Goal: Contribute content

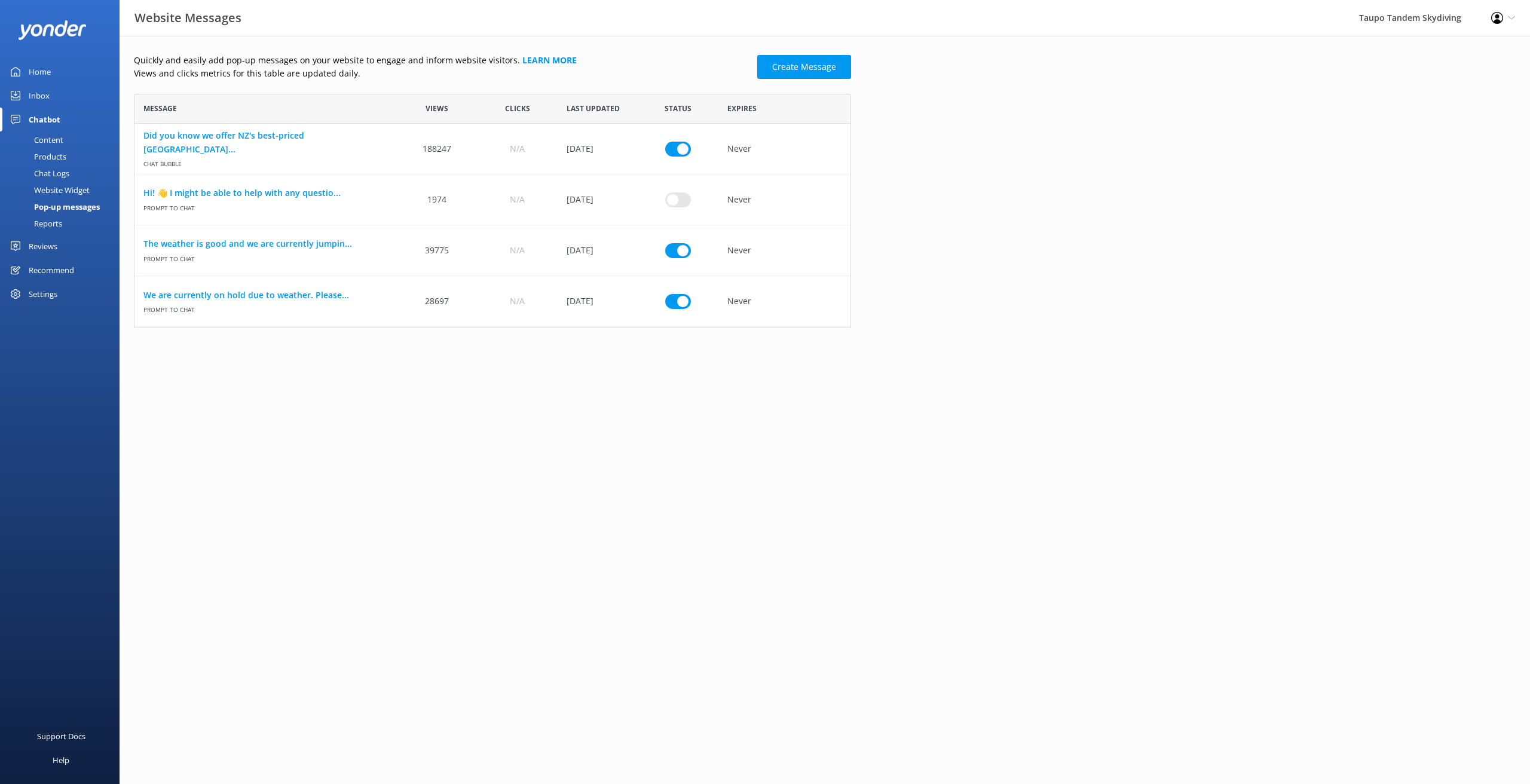
scroll to position [234, 717]
click at [679, 298] on input "row" at bounding box center [678, 301] width 26 height 15
checkbox input "false"
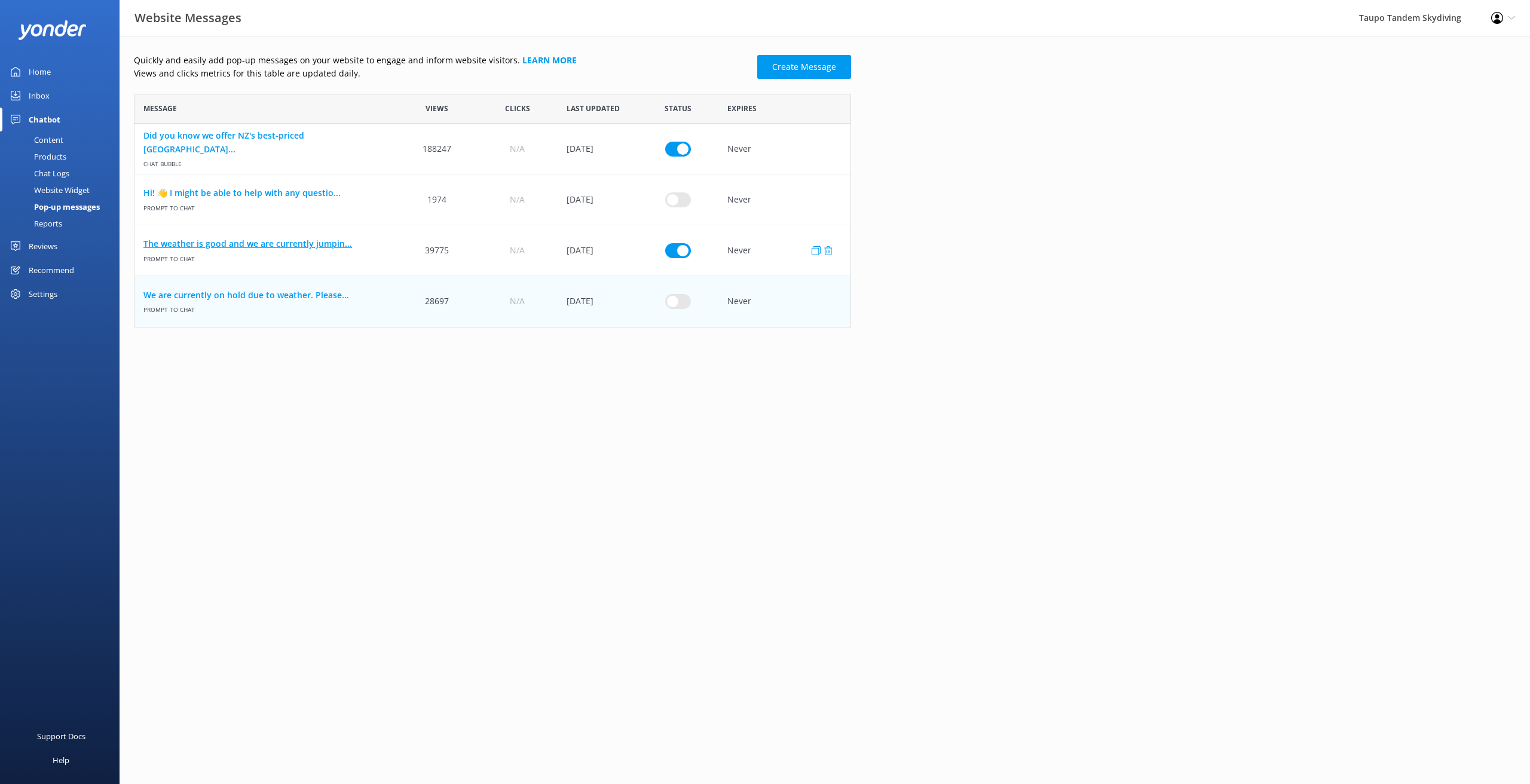
click at [300, 239] on link "The weather is good and we are currently jumpin..." at bounding box center [265, 243] width 244 height 13
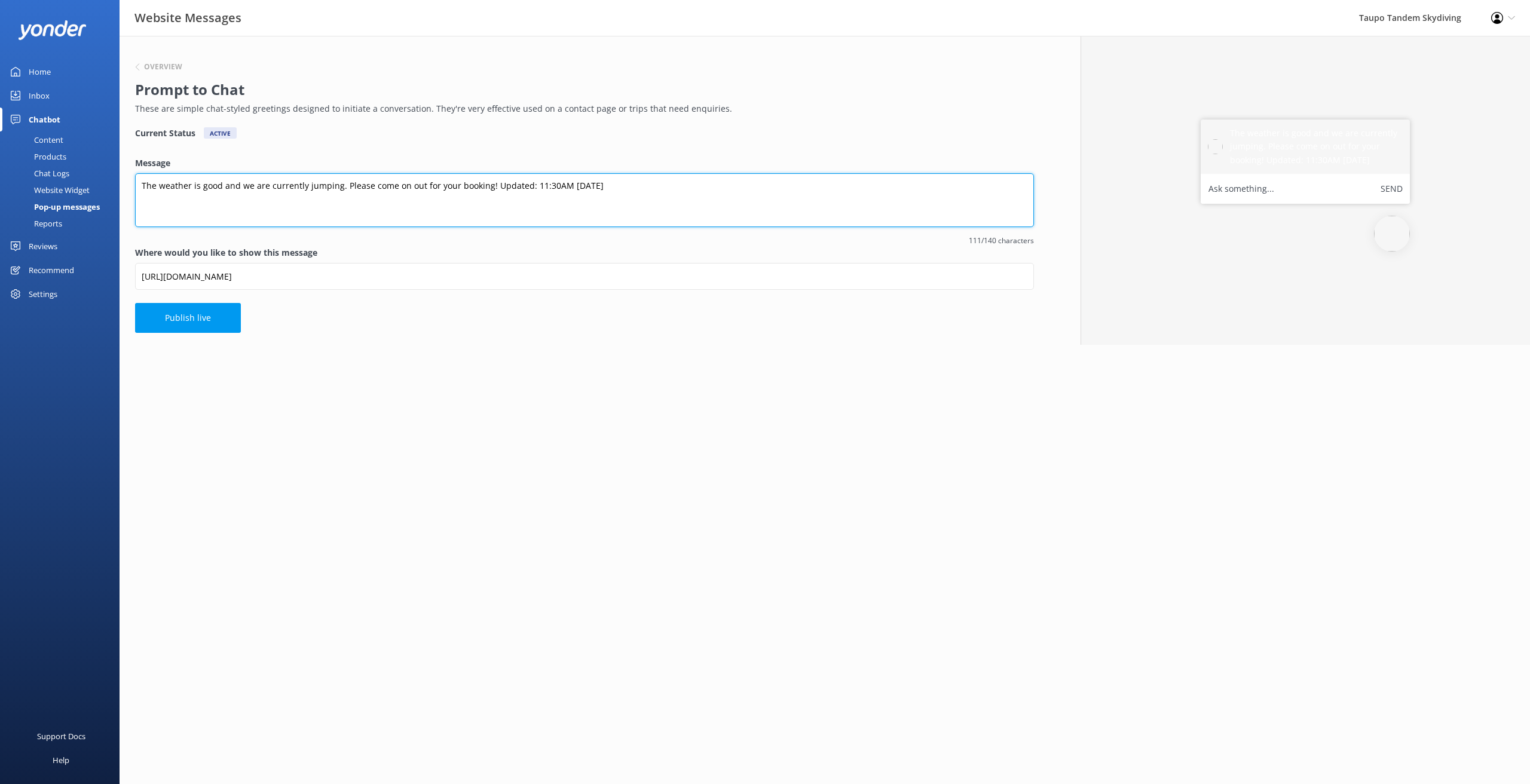
click at [537, 183] on textarea "The weather is good and we are currently jumping. Please come on out for your b…" at bounding box center [584, 200] width 899 height 54
drag, startPoint x: 556, startPoint y: 185, endPoint x: 541, endPoint y: 204, distance: 24.2
click at [556, 185] on textarea "The weather is good and we are currently jumping. Please come on out for your b…" at bounding box center [584, 200] width 899 height 54
type textarea "The weather is good and we are currently jumping. Please come on out for your b…"
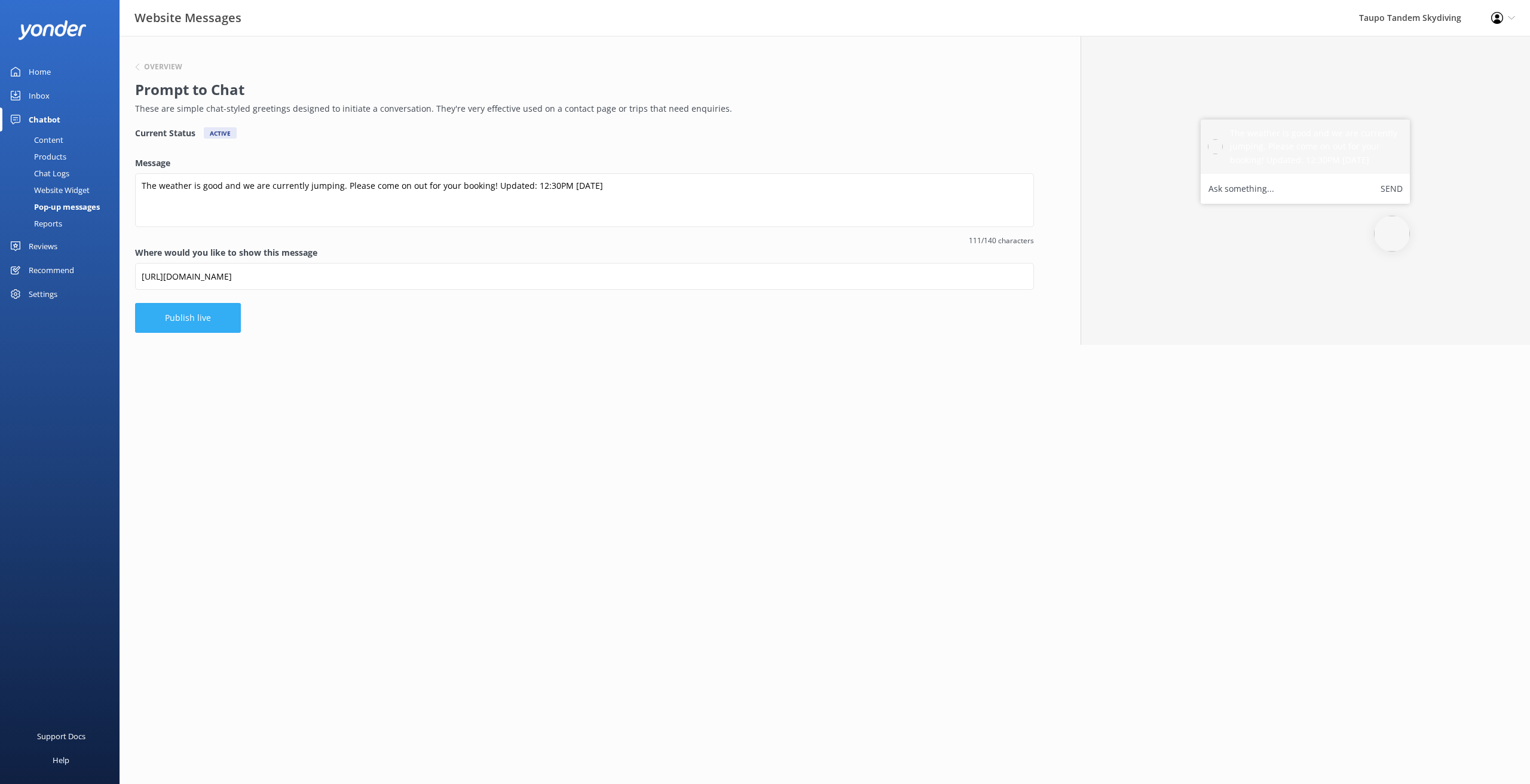
click at [182, 322] on button "Publish live" at bounding box center [188, 318] width 106 height 30
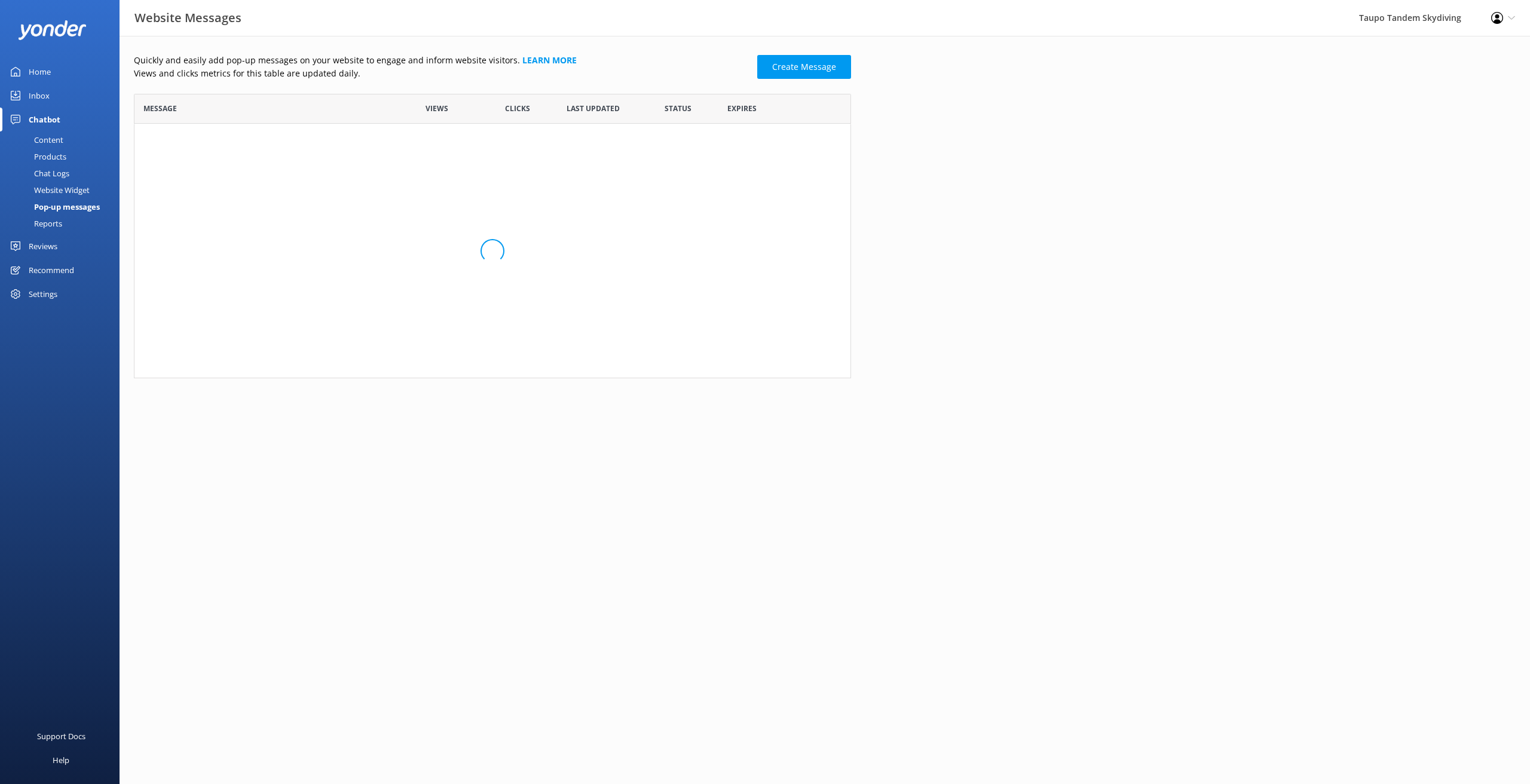
scroll to position [234, 717]
